Goal: Information Seeking & Learning: Learn about a topic

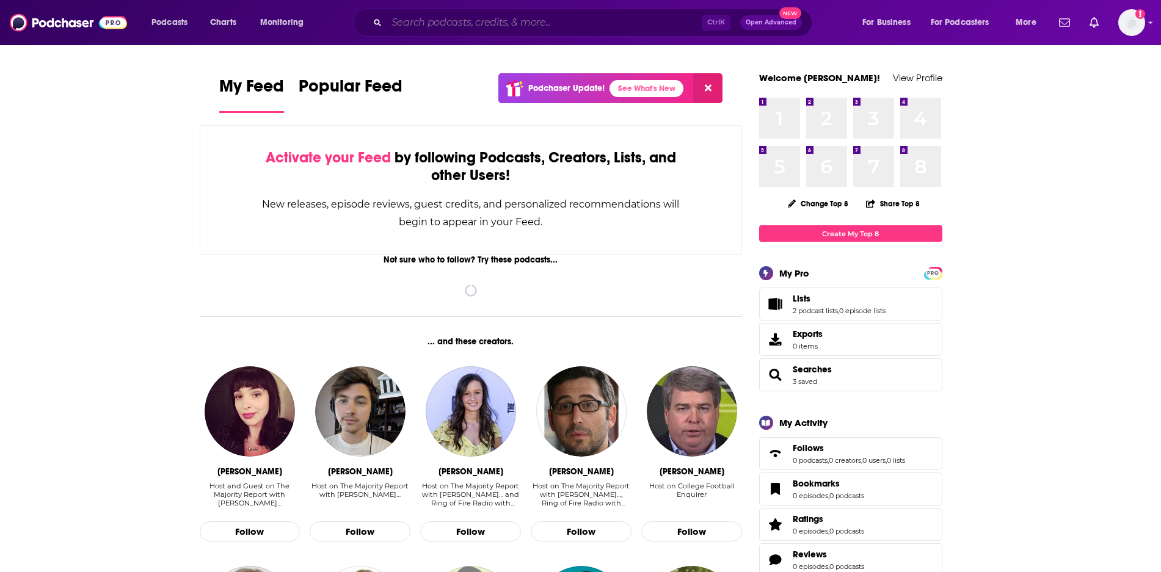
click at [422, 24] on input "Search podcasts, credits, & more..." at bounding box center [543, 23] width 315 height 20
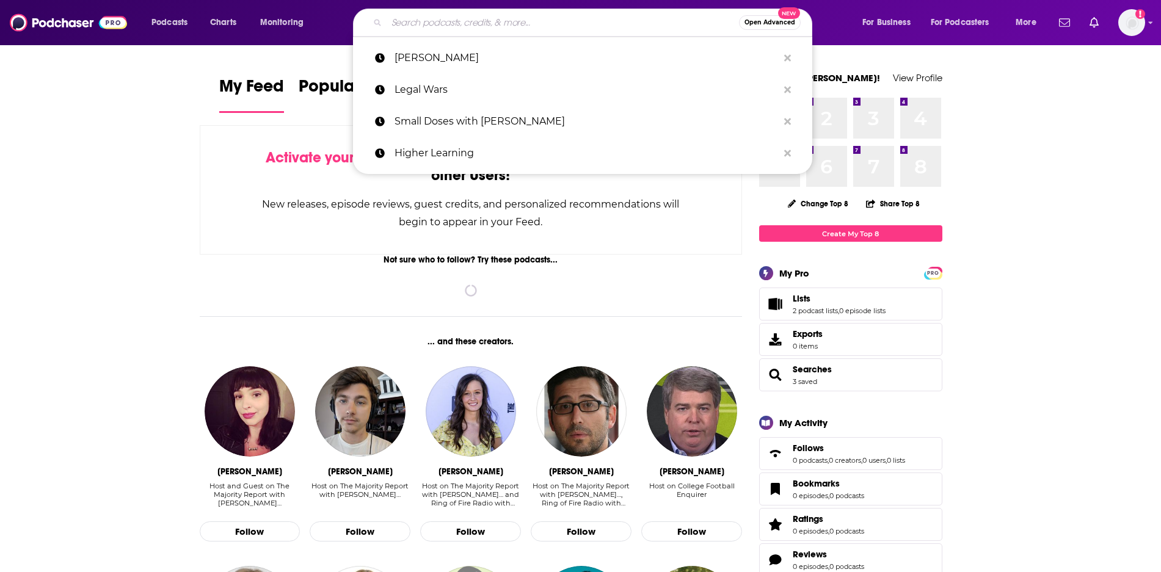
paste input "Mostly Economics"
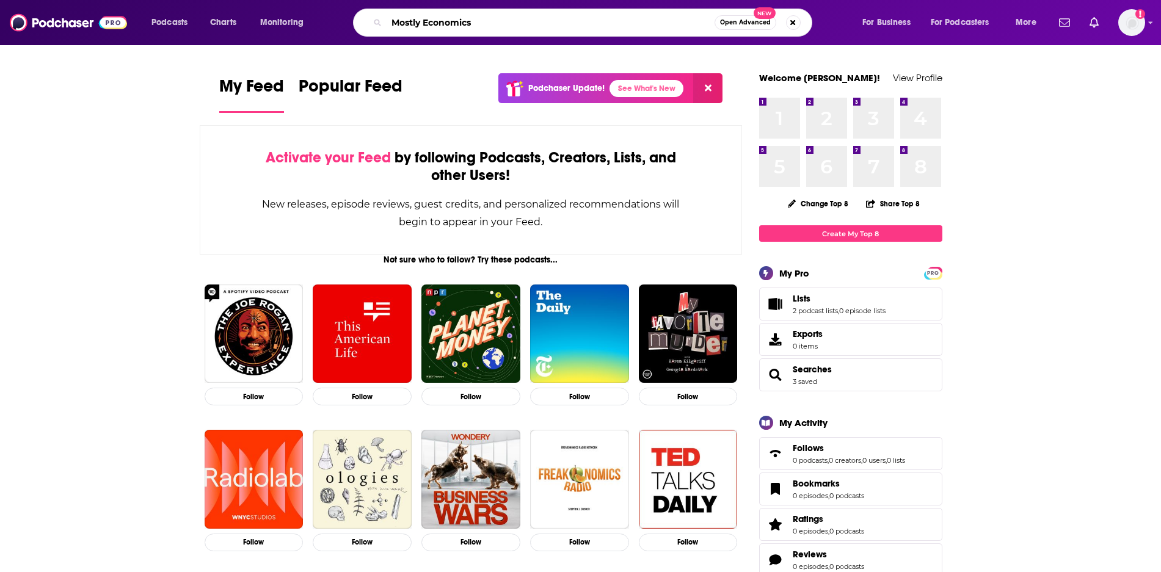
type input "Mostly Economics"
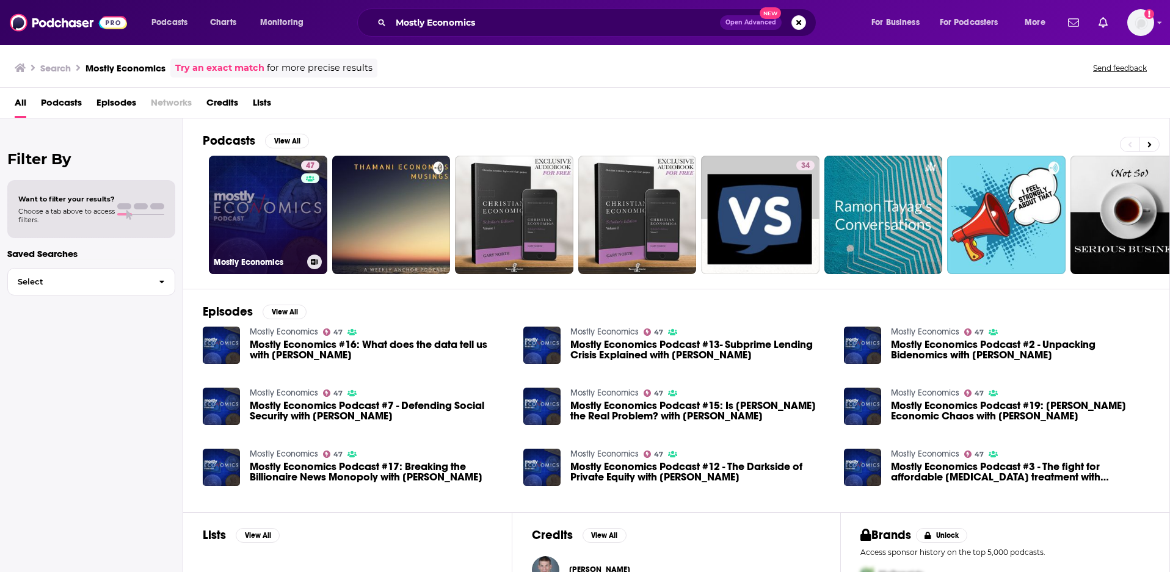
click at [250, 235] on link "47 Mostly Economics" at bounding box center [268, 215] width 118 height 118
